Goal: Task Accomplishment & Management: Use online tool/utility

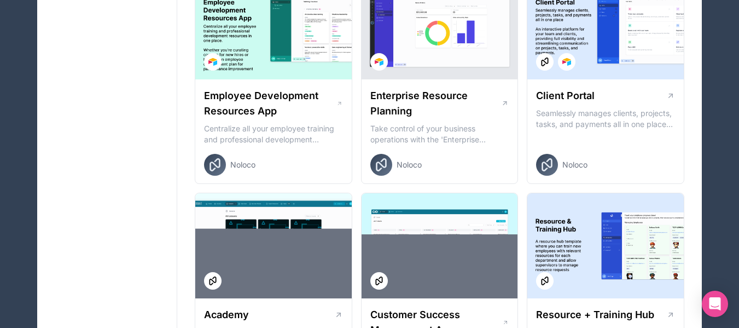
scroll to position [936, 0]
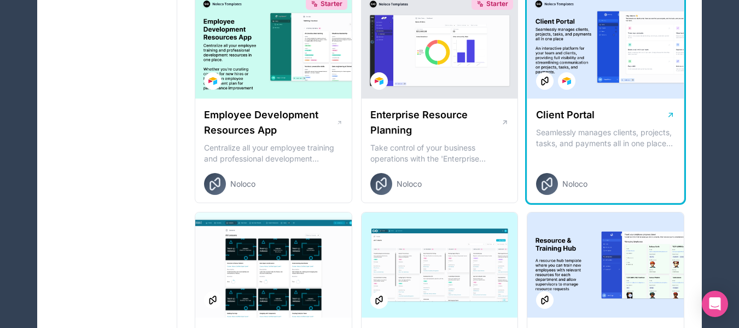
click at [613, 150] on div "Client Portal Seamlessly manages clients, projects, tasks, and payments all in …" at bounding box center [605, 150] width 156 height 105
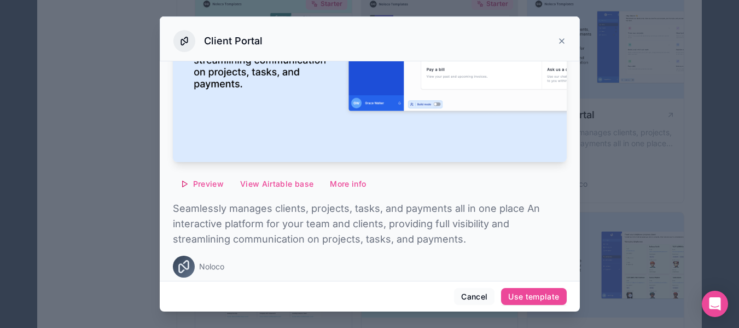
scroll to position [199, 0]
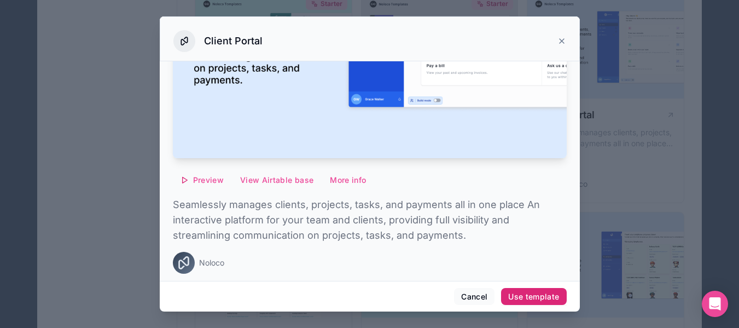
click at [525, 292] on div "Use template" at bounding box center [533, 297] width 51 height 10
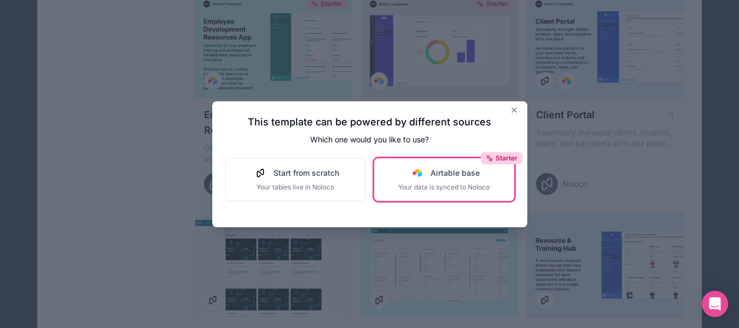
click at [416, 192] on button "Starter Airtable base Your data is synced to Noloco" at bounding box center [444, 179] width 140 height 43
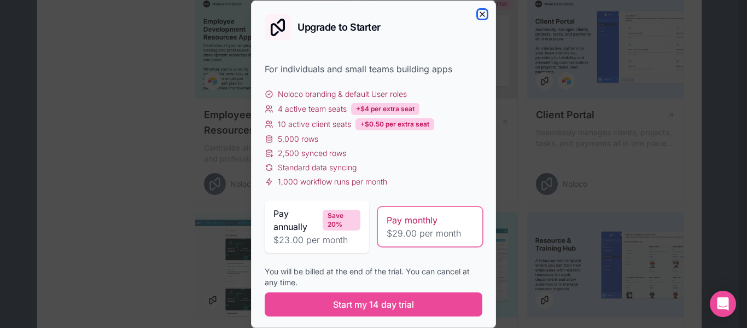
click at [478, 16] on icon "button" at bounding box center [482, 13] width 9 height 9
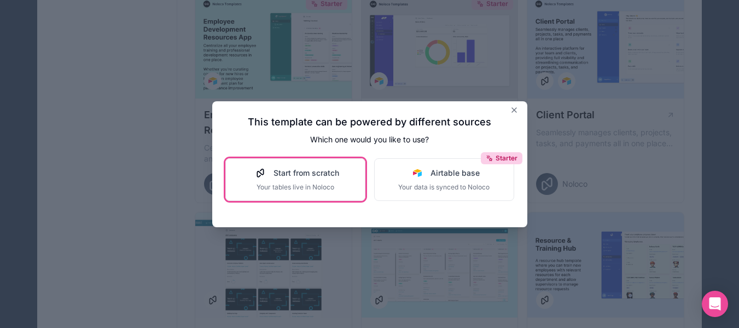
click at [312, 176] on span "Start from scratch" at bounding box center [307, 172] width 66 height 11
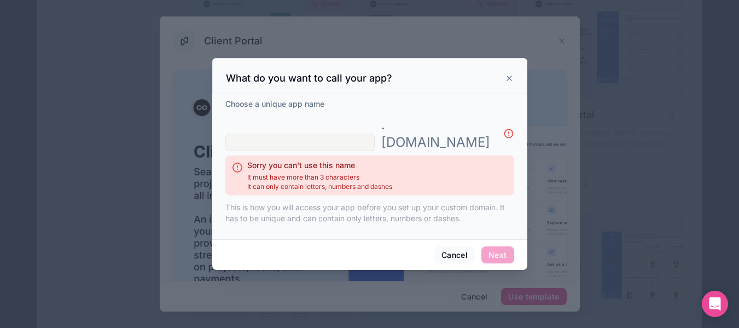
click at [301, 136] on input "text" at bounding box center [299, 143] width 149 height 18
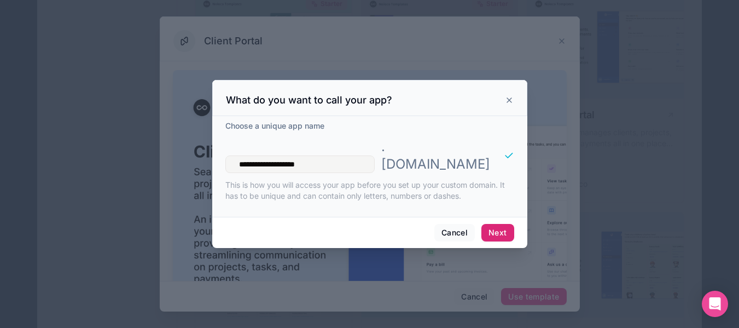
type input "**********"
click at [496, 224] on button "Next" at bounding box center [497, 233] width 32 height 18
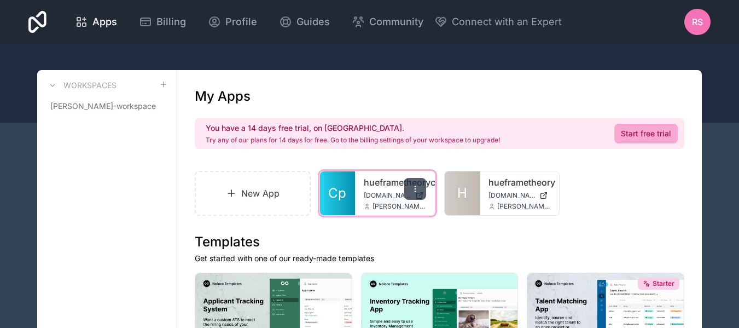
click at [413, 189] on icon at bounding box center [415, 188] width 9 height 9
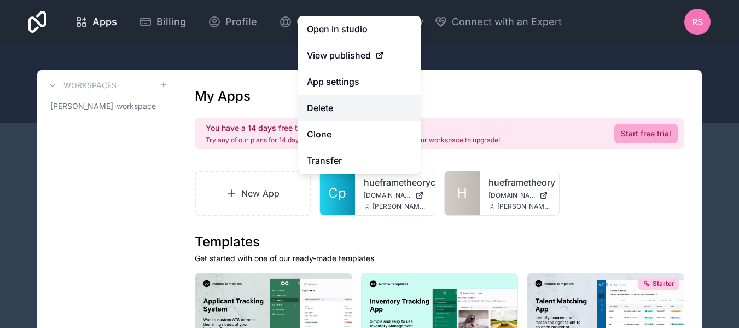
click at [370, 111] on button "Delete" at bounding box center [359, 108] width 123 height 26
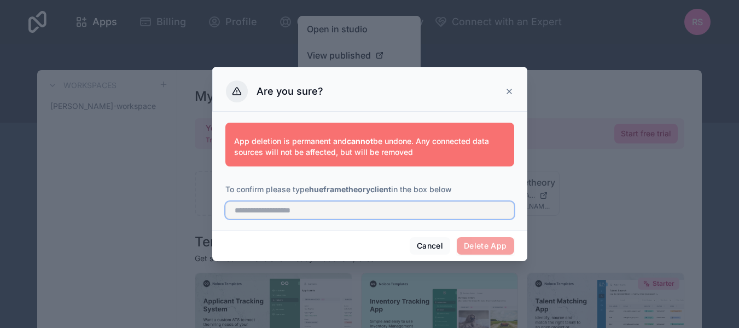
click at [379, 215] on input "text" at bounding box center [369, 210] width 289 height 18
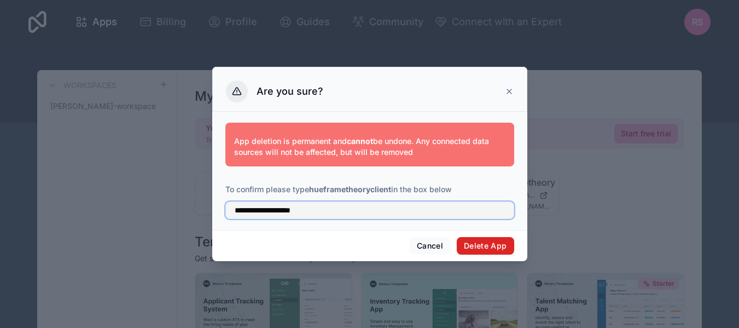
type input "**********"
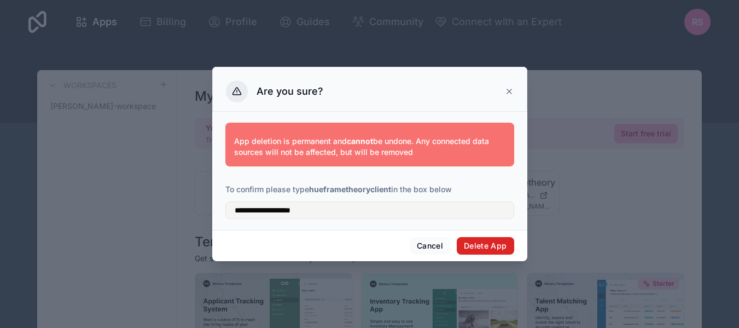
click at [493, 249] on button "Delete App" at bounding box center [485, 246] width 57 height 18
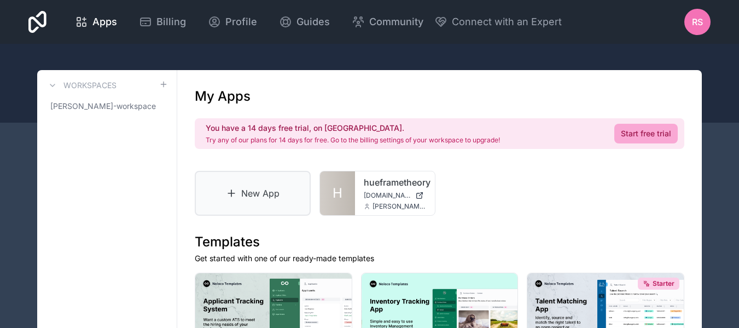
click at [247, 190] on link "New App" at bounding box center [253, 193] width 116 height 45
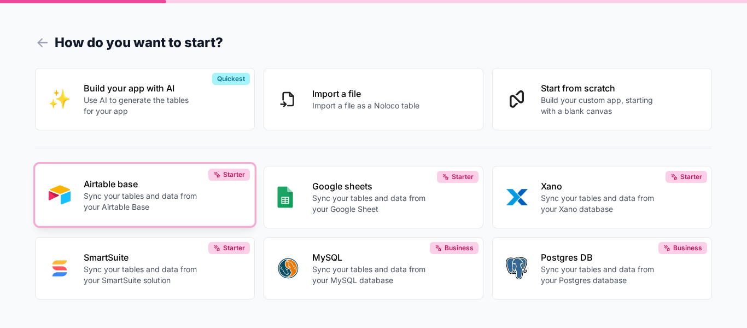
scroll to position [7, 0]
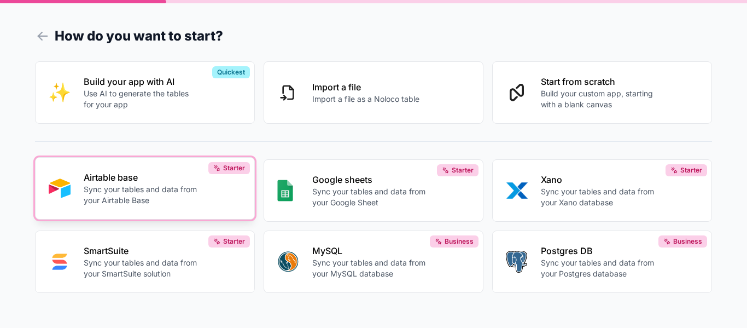
click at [184, 193] on p "Sync your tables and data from your Airtable Base" at bounding box center [141, 195] width 114 height 22
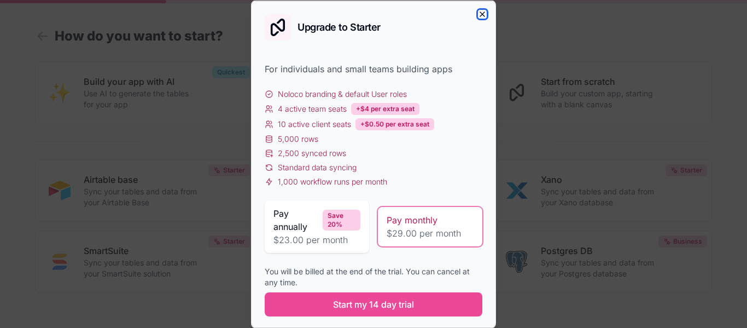
click at [478, 13] on icon "button" at bounding box center [482, 13] width 9 height 9
